Goal: Find contact information: Find contact information

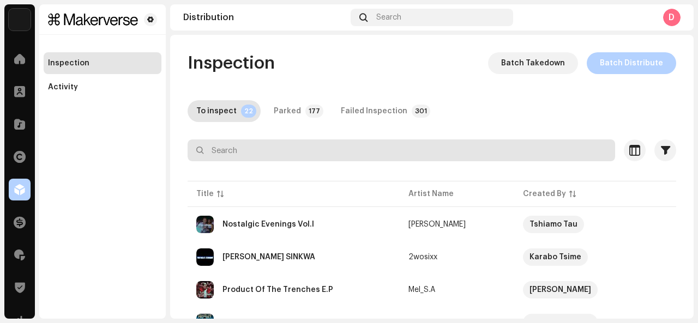
click at [249, 154] on input "text" at bounding box center [402, 151] width 428 height 22
type input "t"
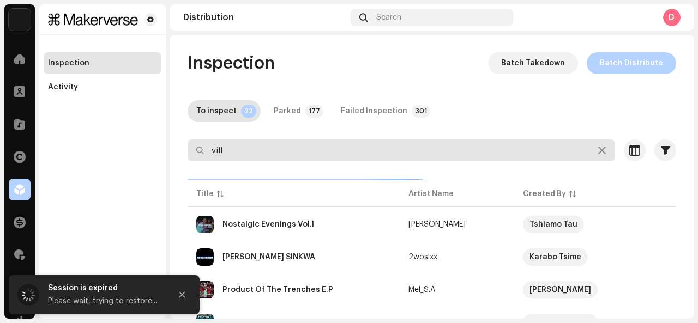
type input "villa"
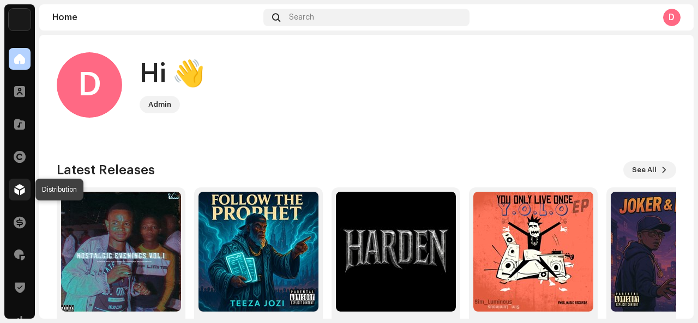
click at [20, 195] on div at bounding box center [20, 190] width 22 height 22
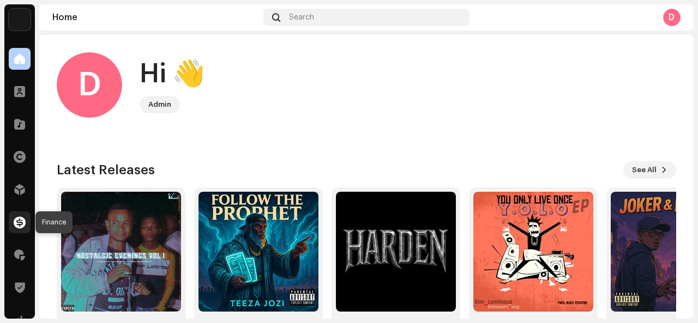
click at [19, 226] on span at bounding box center [20, 222] width 12 height 9
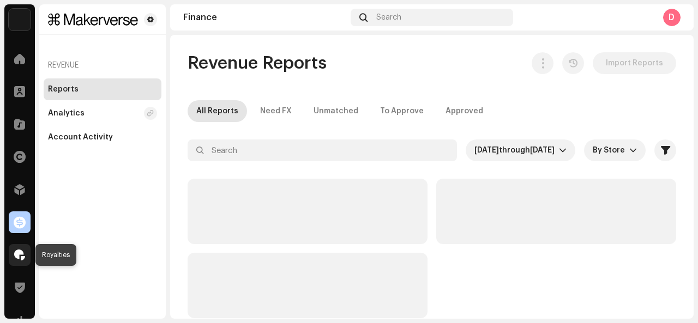
click at [19, 256] on span at bounding box center [19, 255] width 11 height 9
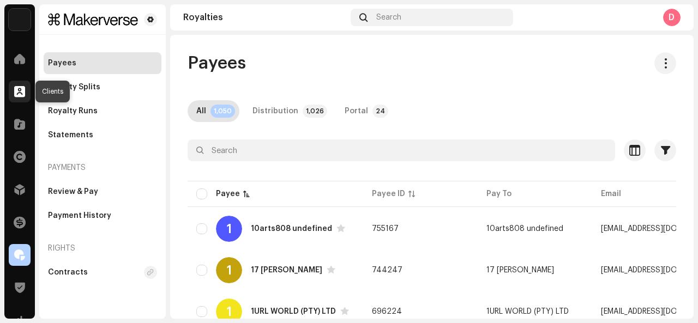
click at [15, 88] on span at bounding box center [19, 91] width 11 height 9
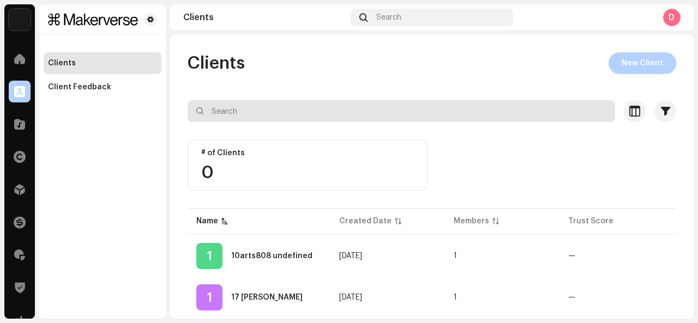
click at [256, 113] on input "text" at bounding box center [402, 111] width 428 height 22
paste input "Lwandile Nhlozi"
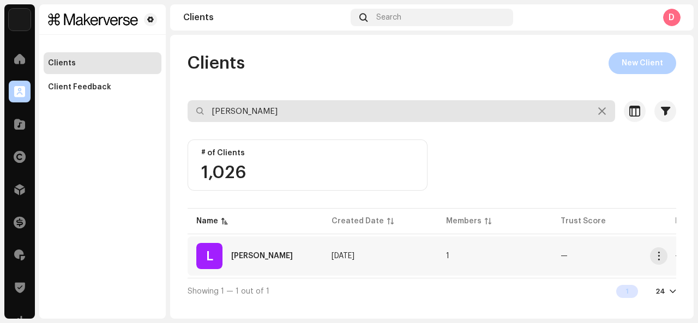
type input "Lwandile Nhlozi"
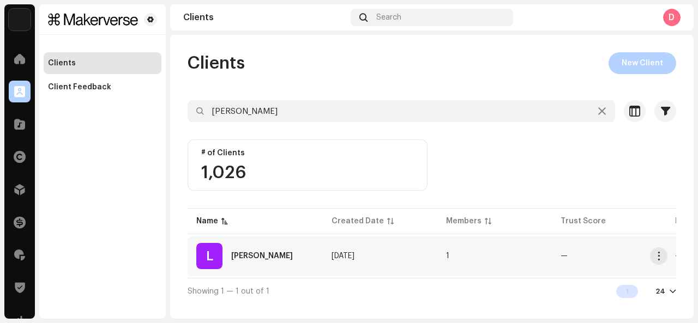
click at [260, 259] on div "Lwandile Nhlozi" at bounding box center [262, 257] width 62 height 8
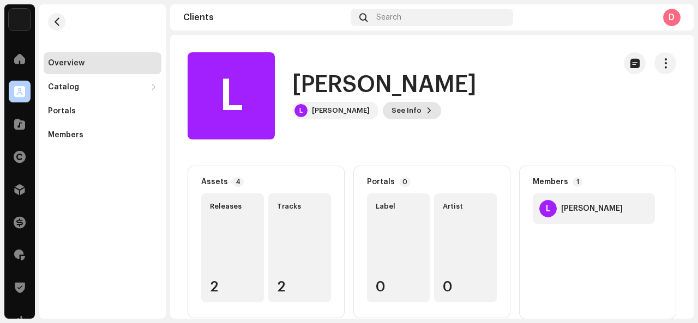
click at [397, 110] on span "See Info" at bounding box center [407, 111] width 30 height 22
click at [397, 87] on div "L Lwandile Nhlozi 688691 Payee ID 755927 Created On Oct 6, 2025" at bounding box center [349, 161] width 698 height 323
click at [335, 112] on div "Lwandile Nhlozi" at bounding box center [341, 110] width 58 height 9
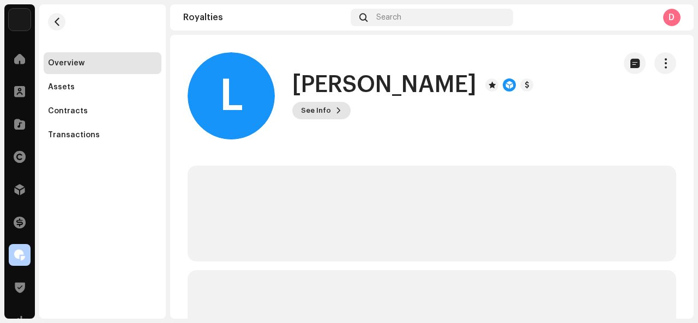
click at [332, 117] on button "See Info" at bounding box center [321, 110] width 58 height 17
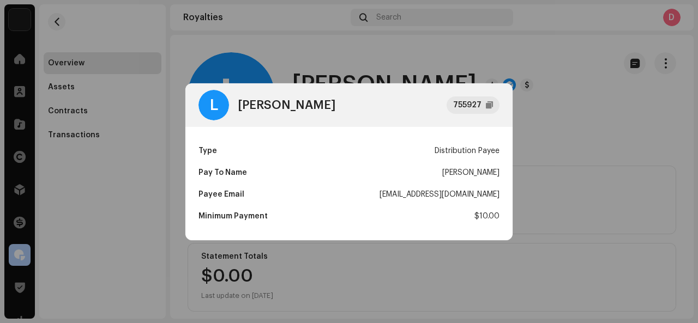
drag, startPoint x: 365, startPoint y: 196, endPoint x: 517, endPoint y: 186, distance: 152.0
click at [517, 186] on div "L Lwandile Nhlozi 755927 Type Distribution Payee Pay To Name Lwandile Nhlozi Pa…" at bounding box center [349, 161] width 698 height 323
click at [483, 196] on div "info.busizwe+c.SOLDistro@gmail.com" at bounding box center [440, 195] width 120 height 22
click at [380, 196] on div "info.busizwe+c.SOLDistro@gmail.com" at bounding box center [440, 195] width 120 height 22
drag, startPoint x: 362, startPoint y: 194, endPoint x: 500, endPoint y: 197, distance: 138.0
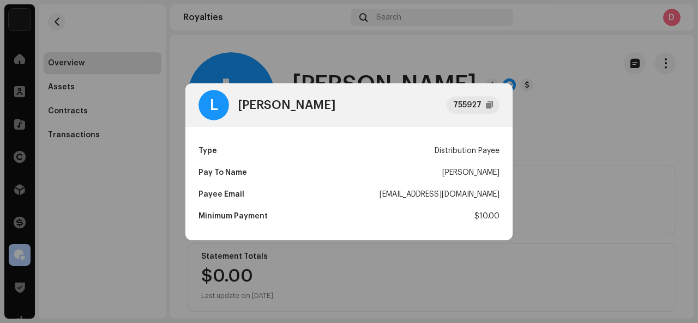
click at [500, 197] on div "Type Distribution Payee Pay To Name Lwandile Nhlozi Payee Email info.busizwe+c.…" at bounding box center [348, 183] width 327 height 113
copy div "info.busizwe+c.SOLDistro@gmail.com"
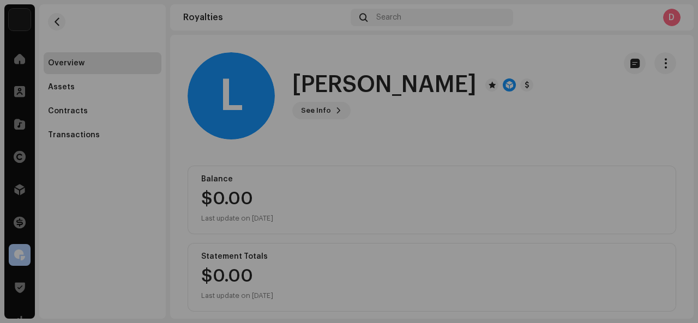
click at [495, 45] on div "L Lwandile Nhlozi 755927 Type Distribution Payee Pay To Name Lwandile Nhlozi Pa…" at bounding box center [349, 161] width 698 height 323
